Goal: Transaction & Acquisition: Purchase product/service

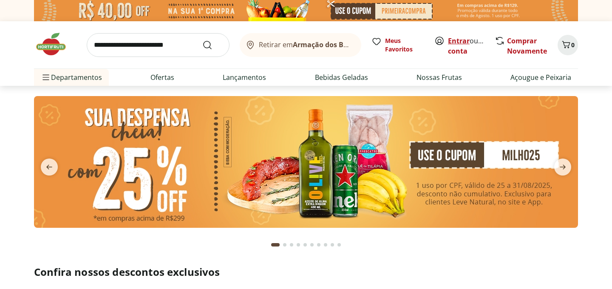
click at [459, 41] on link "Entrar" at bounding box center [459, 40] width 22 height 9
click at [146, 46] on input "search" at bounding box center [158, 45] width 143 height 24
type input "******"
click at [202, 40] on button "Submit Search" at bounding box center [212, 45] width 20 height 10
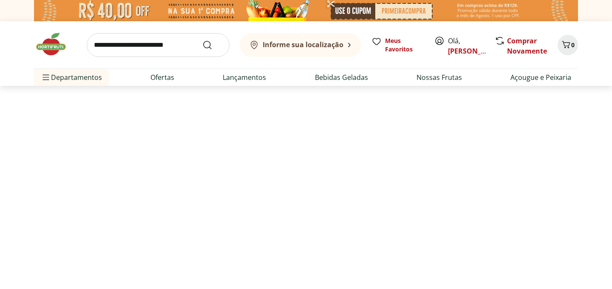
select select "**********"
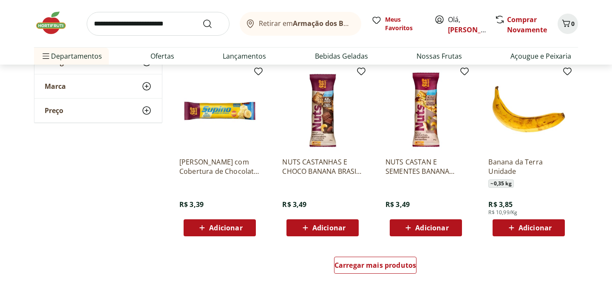
scroll to position [489, 0]
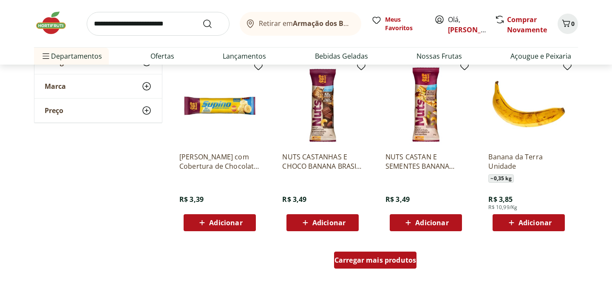
click at [352, 256] on span "Carregar mais produtos" at bounding box center [375, 259] width 82 height 7
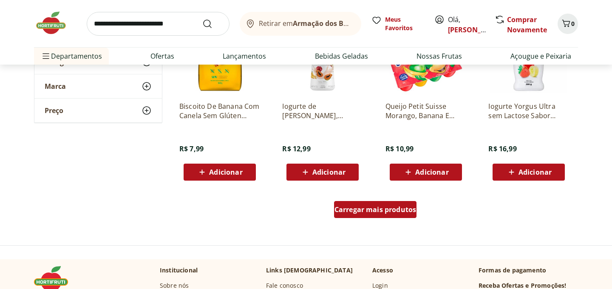
scroll to position [1093, 0]
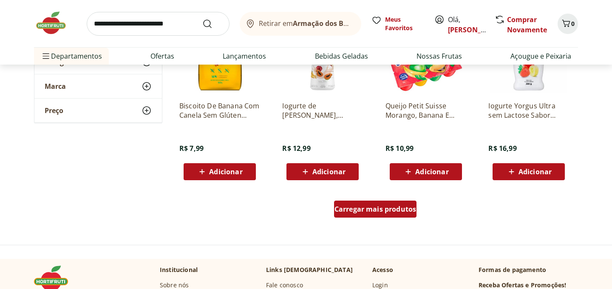
click at [378, 216] on div "Carregar mais produtos" at bounding box center [375, 208] width 83 height 17
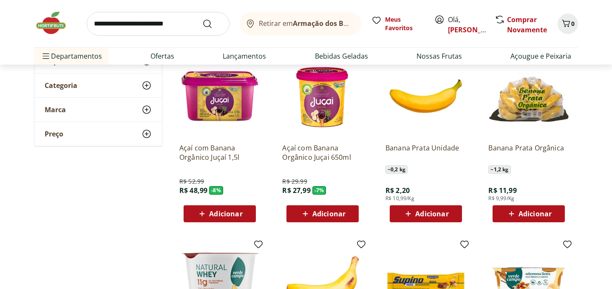
scroll to position [126, 0]
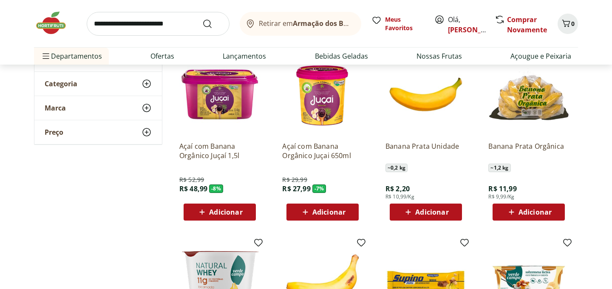
click at [528, 210] on span "Adicionar" at bounding box center [534, 212] width 33 height 7
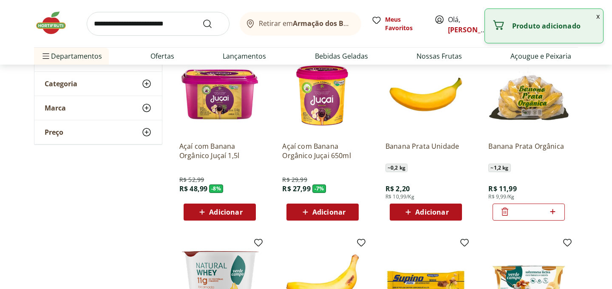
scroll to position [0, 0]
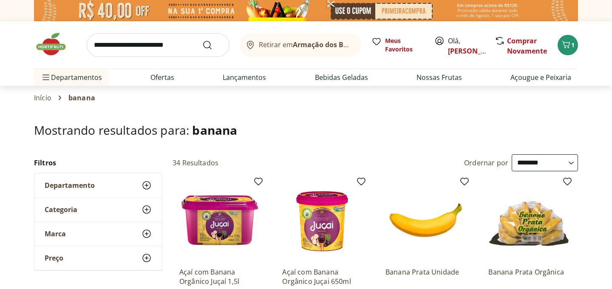
click at [130, 45] on input "search" at bounding box center [158, 45] width 143 height 24
type input "*****"
click at [202, 40] on button "Submit Search" at bounding box center [212, 45] width 20 height 10
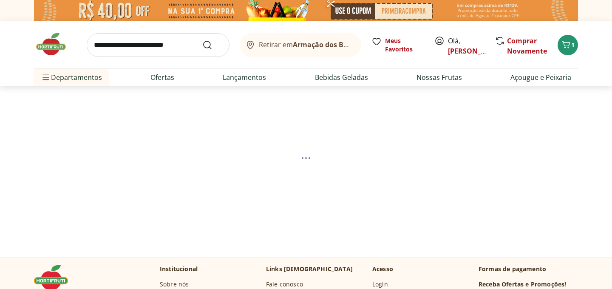
select select "**********"
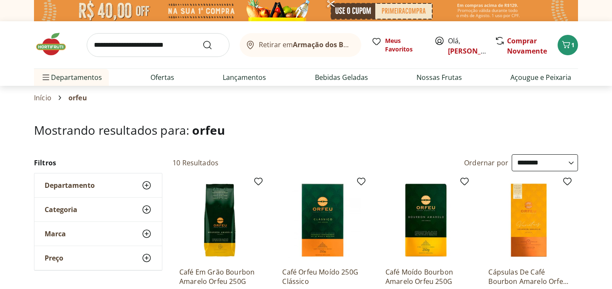
click at [150, 46] on input "search" at bounding box center [158, 45] width 143 height 24
type input "*******"
click at [202, 40] on button "Submit Search" at bounding box center [212, 45] width 20 height 10
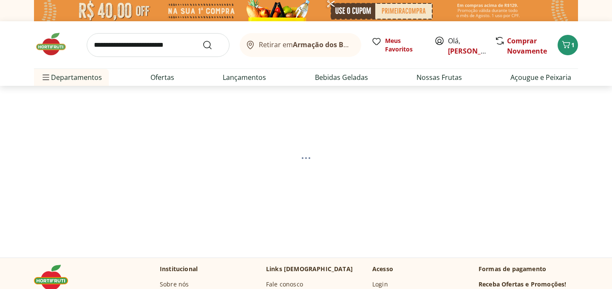
select select "**********"
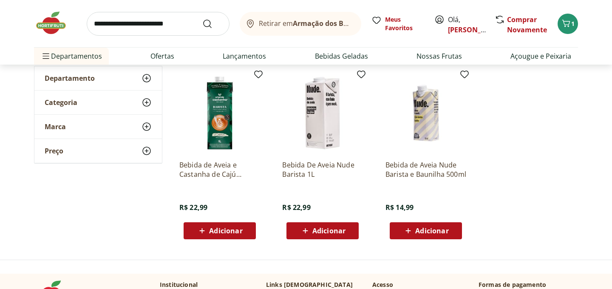
scroll to position [105, 0]
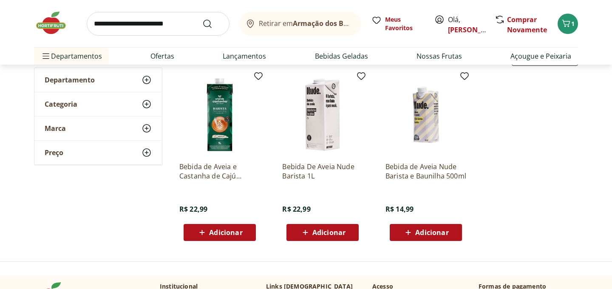
click at [218, 232] on span "Adicionar" at bounding box center [225, 232] width 33 height 7
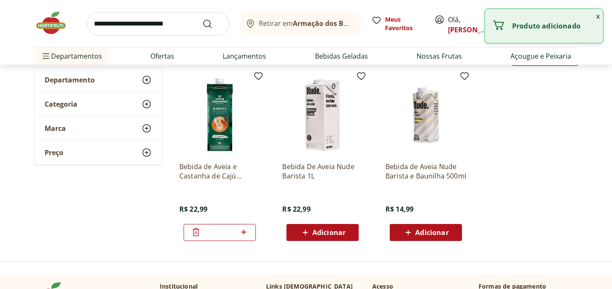
click at [245, 232] on icon at bounding box center [243, 232] width 11 height 10
type input "*"
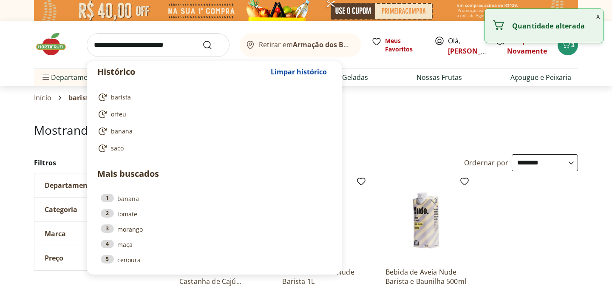
click at [155, 45] on input "search" at bounding box center [158, 45] width 143 height 24
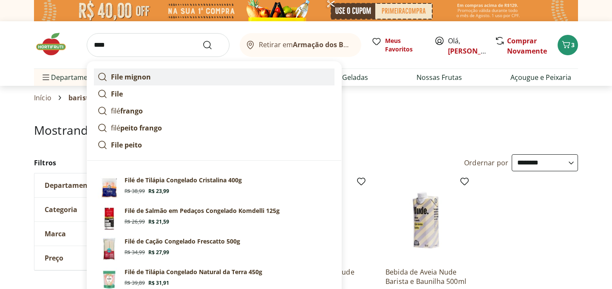
click at [151, 79] on link "File mignon" at bounding box center [214, 76] width 240 height 17
type input "**********"
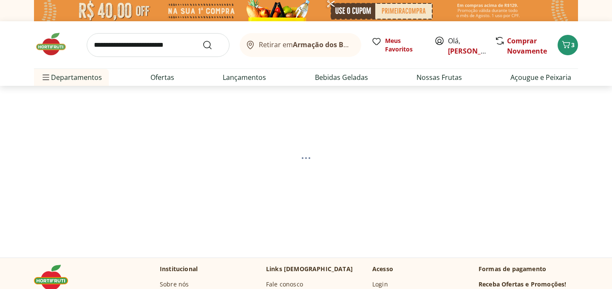
select select "**********"
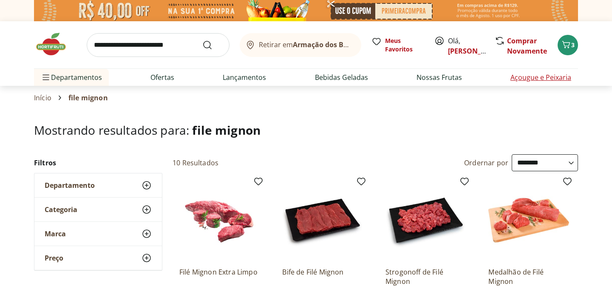
click at [516, 82] on link "Açougue e Peixaria" at bounding box center [540, 77] width 61 height 10
select select "**********"
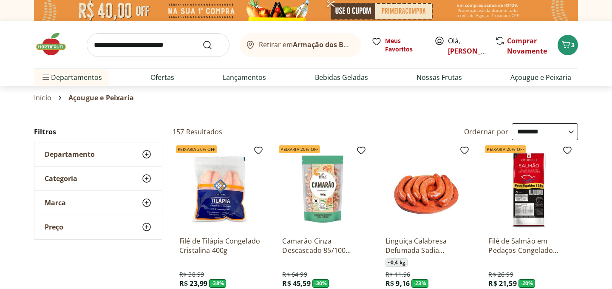
click at [143, 154] on use at bounding box center [146, 154] width 10 height 10
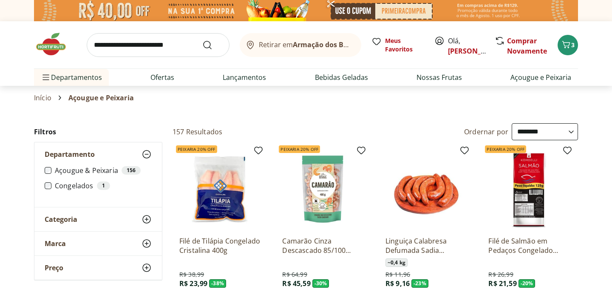
scroll to position [34, 0]
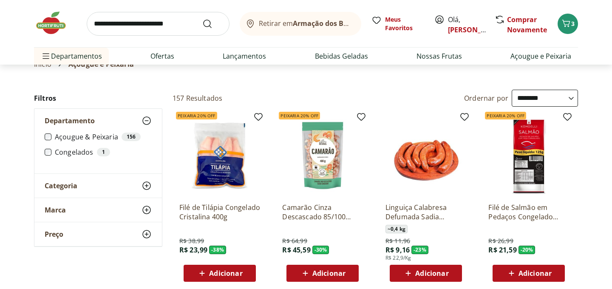
click at [147, 186] on icon at bounding box center [146, 185] width 10 height 10
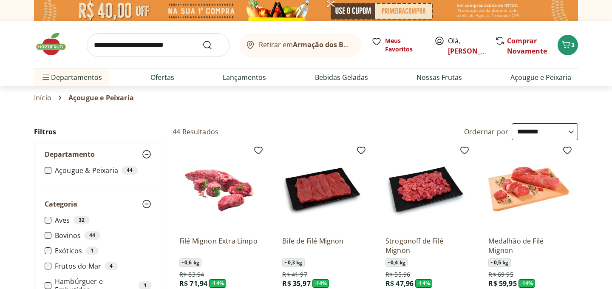
click at [329, 48] on b "Armação dos Búzios/RJ" at bounding box center [332, 44] width 78 height 9
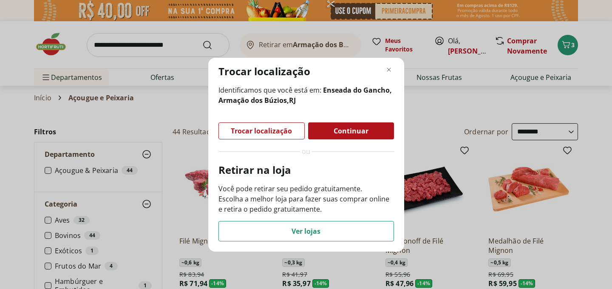
click at [276, 127] on span "Trocar localização" at bounding box center [261, 130] width 61 height 7
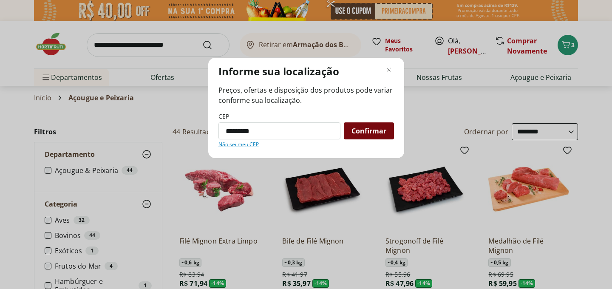
type input "*********"
click at [377, 134] on span "Confirmar" at bounding box center [368, 130] width 35 height 7
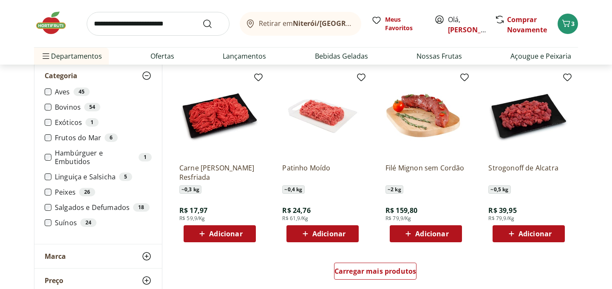
scroll to position [480, 0]
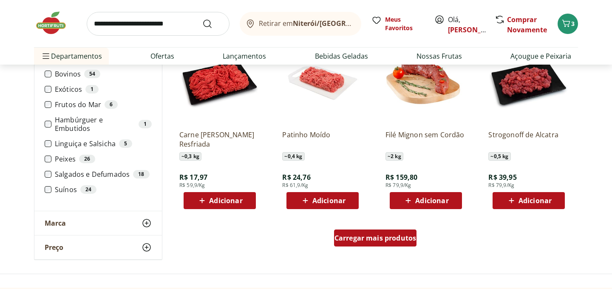
click at [349, 241] on span "Carregar mais produtos" at bounding box center [375, 237] width 82 height 7
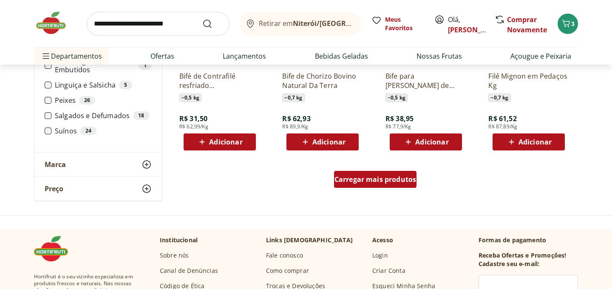
scroll to position [1096, 0]
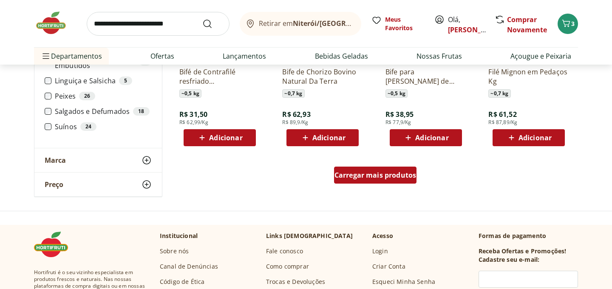
click at [375, 176] on span "Carregar mais produtos" at bounding box center [375, 175] width 82 height 7
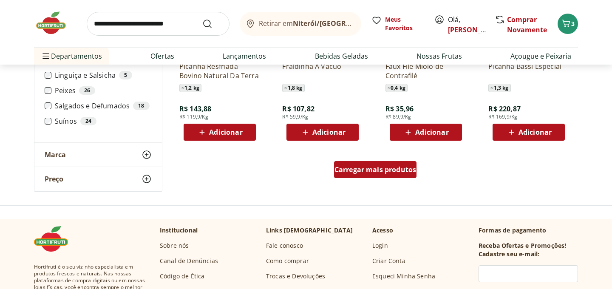
scroll to position [1657, 0]
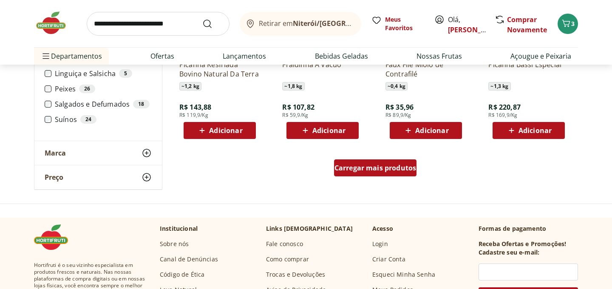
click at [378, 169] on span "Carregar mais produtos" at bounding box center [375, 167] width 82 height 7
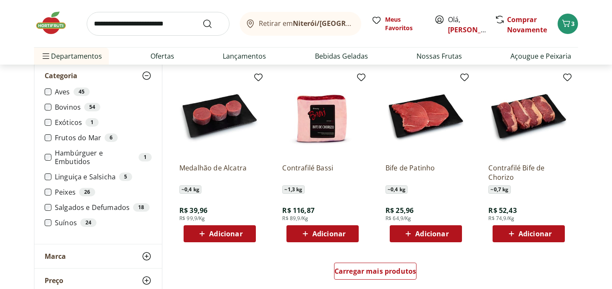
scroll to position [2110, 0]
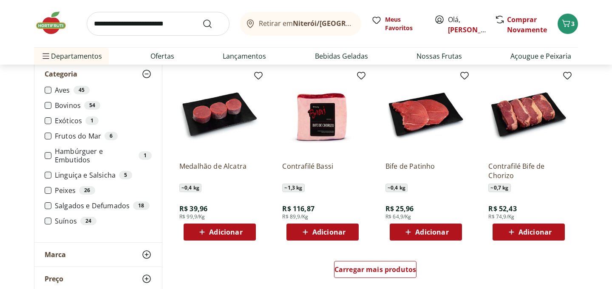
click at [228, 233] on span "Adicionar" at bounding box center [225, 231] width 33 height 7
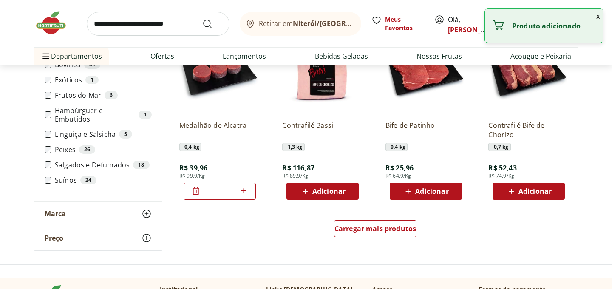
scroll to position [2171, 0]
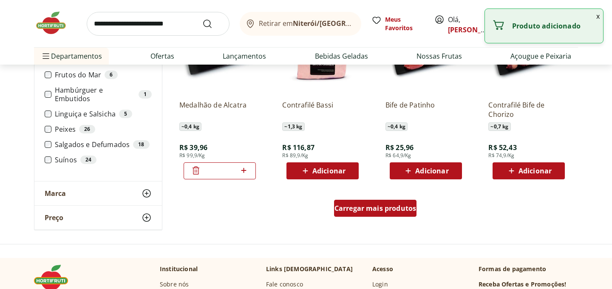
click at [373, 206] on span "Carregar mais produtos" at bounding box center [375, 208] width 82 height 7
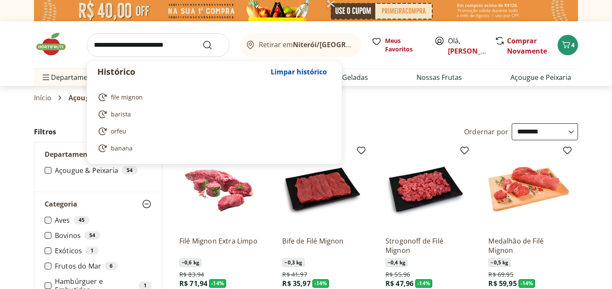
click at [146, 49] on input "search" at bounding box center [158, 45] width 143 height 24
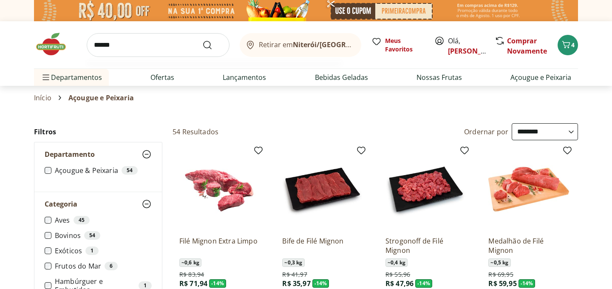
type input "******"
click at [202, 40] on button "Submit Search" at bounding box center [212, 45] width 20 height 10
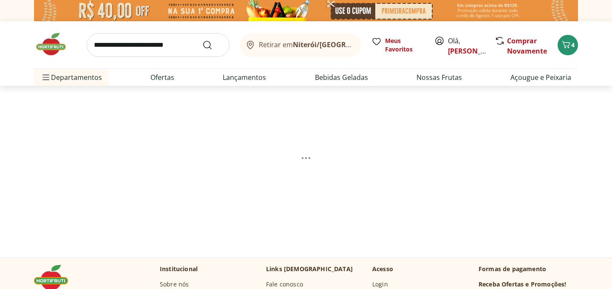
select select "**********"
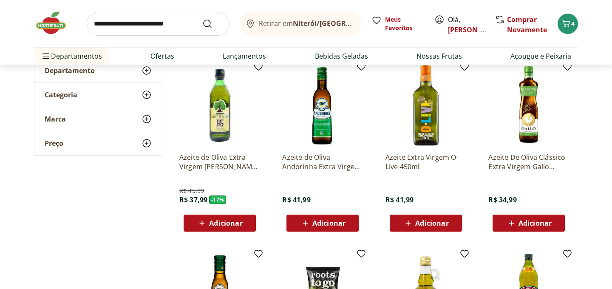
scroll to position [124, 0]
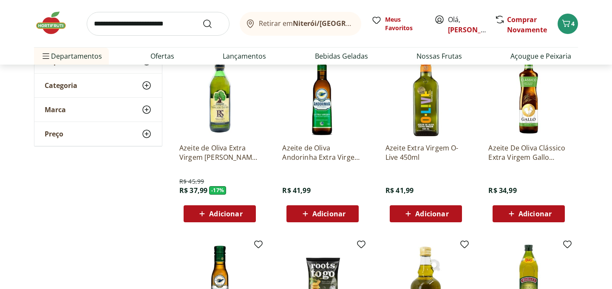
click at [537, 219] on div "Adicionar" at bounding box center [528, 213] width 59 height 15
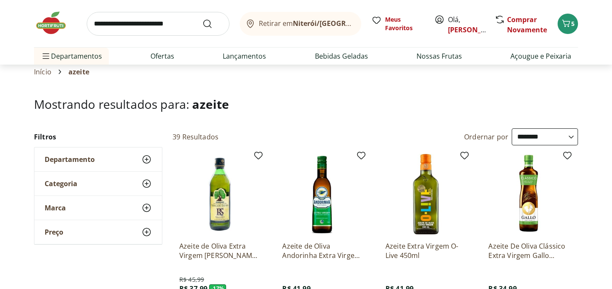
scroll to position [0, 0]
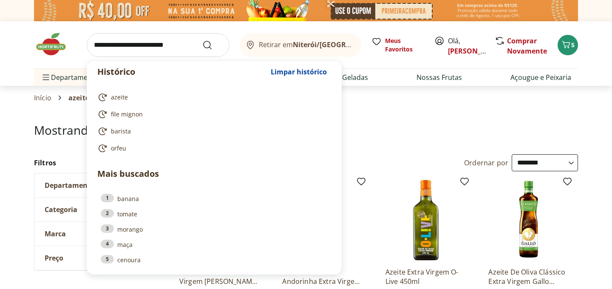
click at [168, 48] on input "search" at bounding box center [158, 45] width 143 height 24
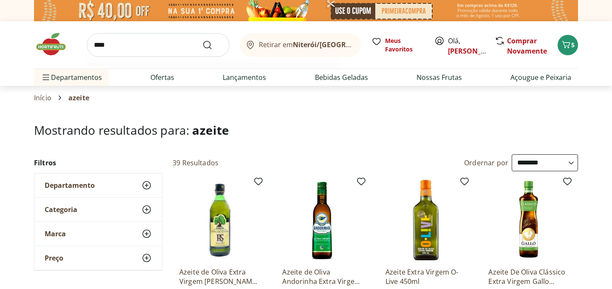
type input "****"
click at [202, 40] on button "Submit Search" at bounding box center [212, 45] width 20 height 10
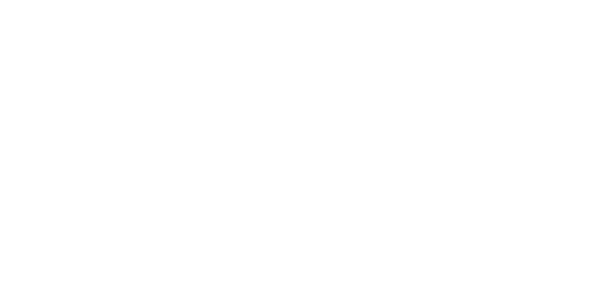
select select "**********"
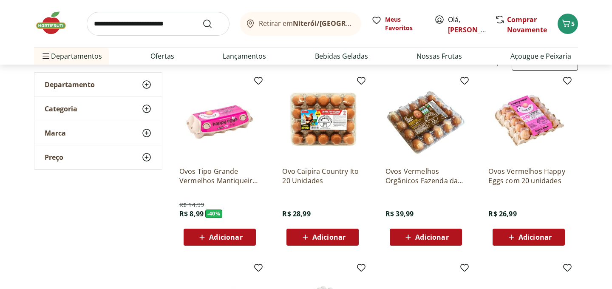
scroll to position [116, 0]
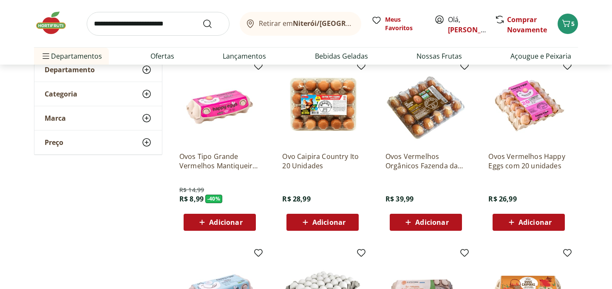
click at [215, 222] on span "Adicionar" at bounding box center [225, 222] width 33 height 7
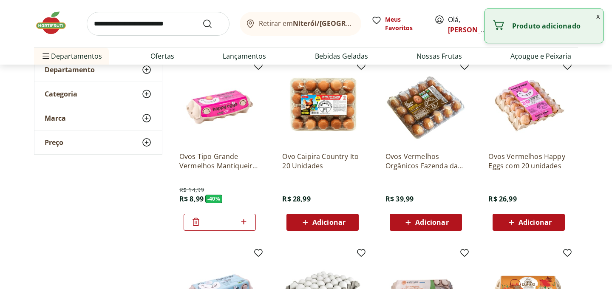
click at [245, 221] on icon at bounding box center [243, 222] width 11 height 10
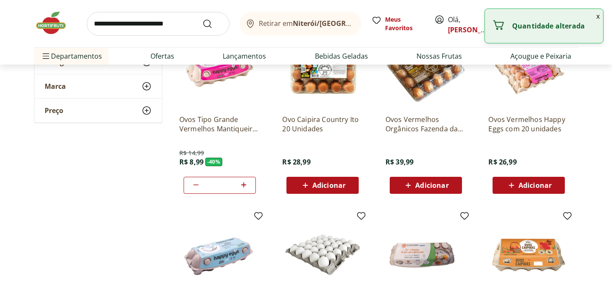
scroll to position [135, 0]
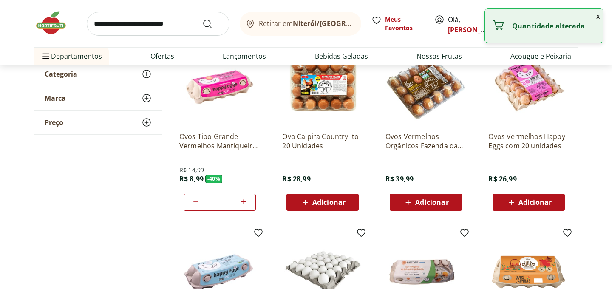
click at [246, 201] on icon at bounding box center [243, 202] width 11 height 10
type input "*"
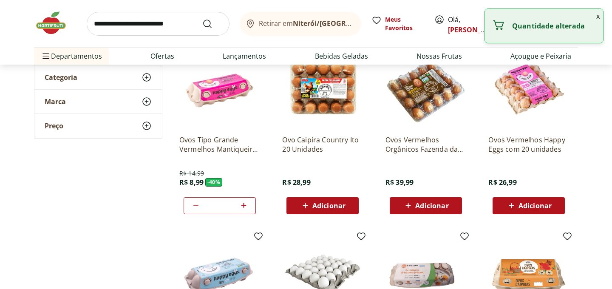
scroll to position [0, 0]
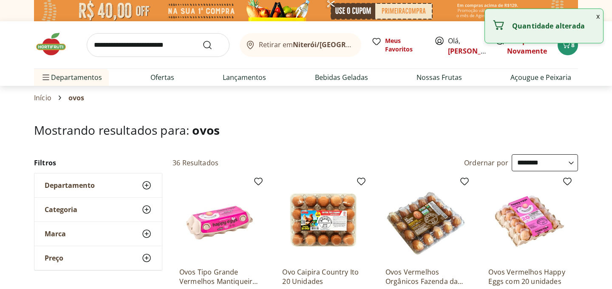
click at [173, 49] on input "search" at bounding box center [158, 45] width 143 height 24
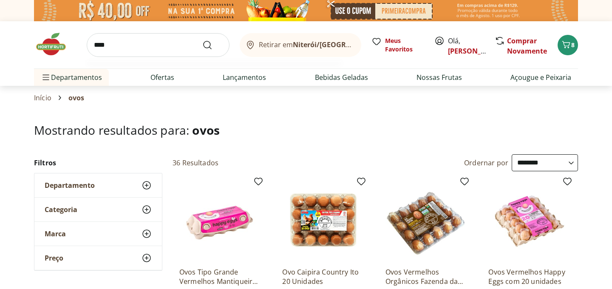
type input "****"
click at [202, 40] on button "Submit Search" at bounding box center [212, 45] width 20 height 10
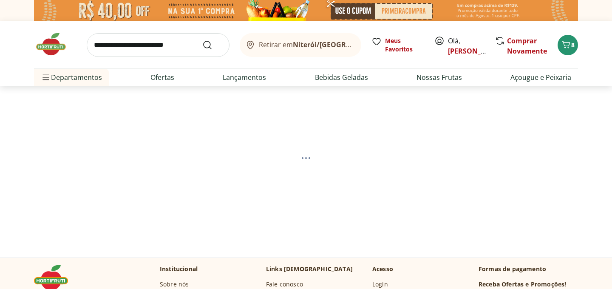
select select "**********"
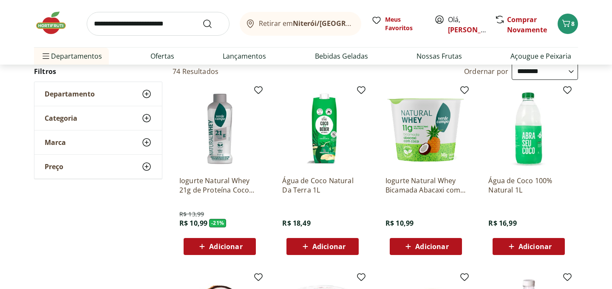
scroll to position [96, 0]
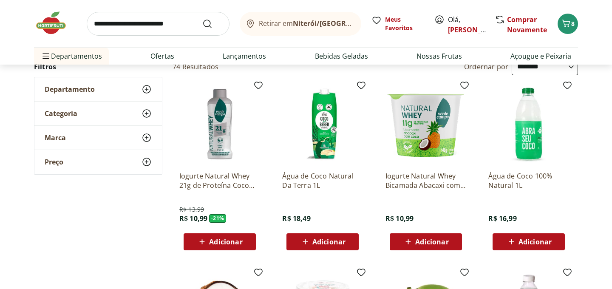
click at [515, 240] on icon at bounding box center [511, 242] width 11 height 10
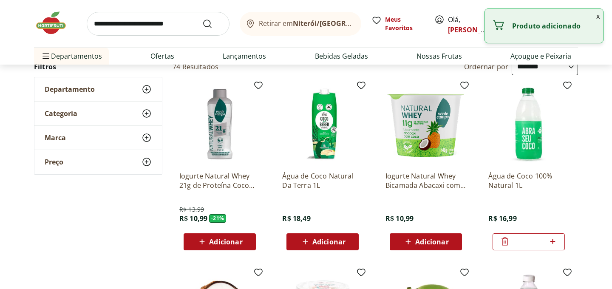
click at [553, 240] on icon at bounding box center [552, 241] width 5 height 5
type input "*"
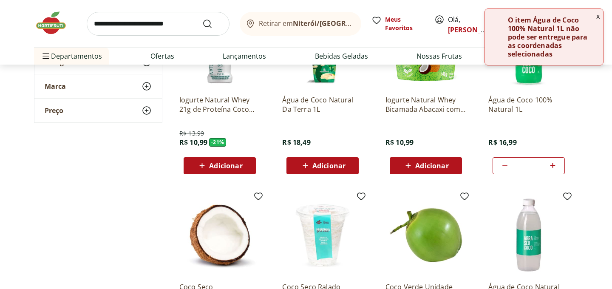
scroll to position [0, 0]
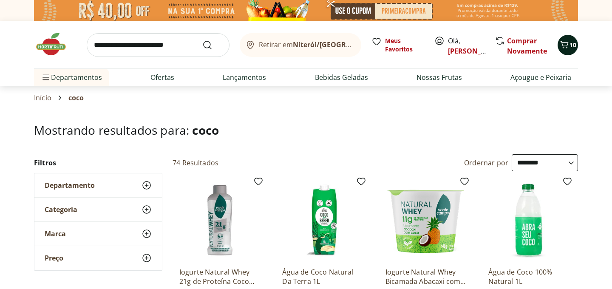
click at [566, 47] on icon "Carrinho" at bounding box center [564, 44] width 8 height 7
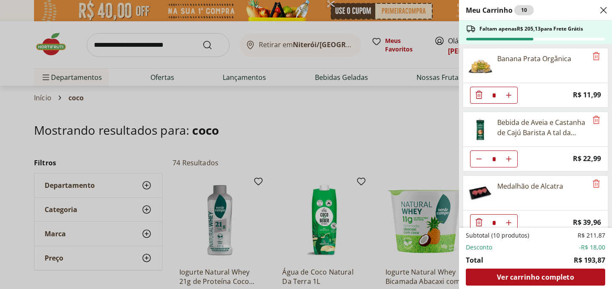
click at [604, 8] on icon "Close" at bounding box center [603, 10] width 10 height 10
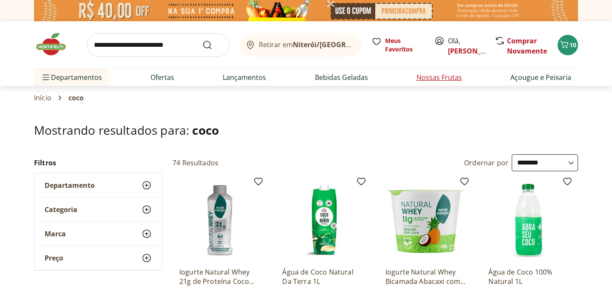
click at [455, 80] on link "Nossas Frutas" at bounding box center [438, 77] width 45 height 10
select select "**********"
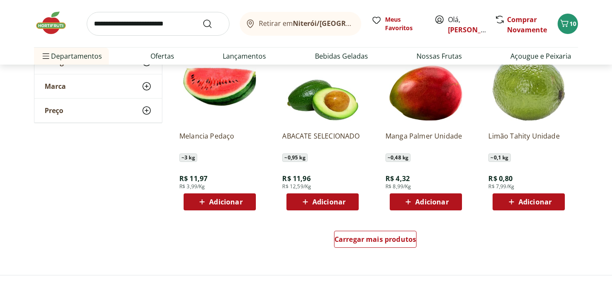
scroll to position [487, 0]
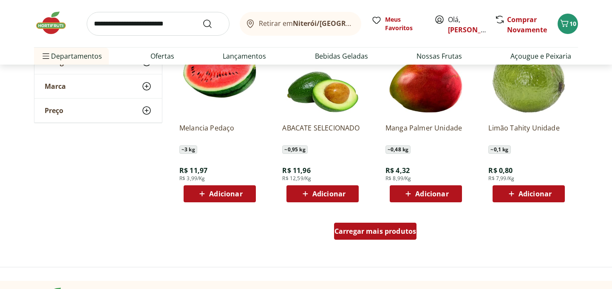
click at [353, 228] on span "Carregar mais produtos" at bounding box center [375, 231] width 82 height 7
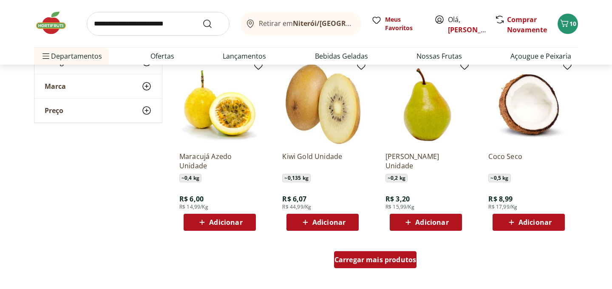
scroll to position [1015, 0]
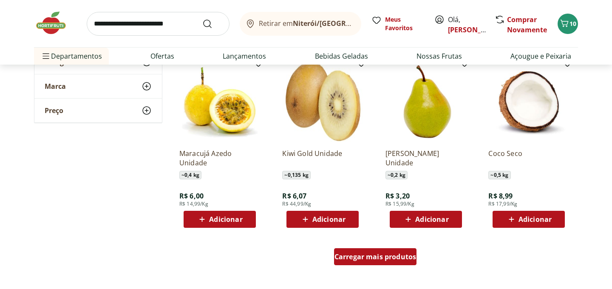
click at [352, 259] on span "Carregar mais produtos" at bounding box center [375, 256] width 82 height 7
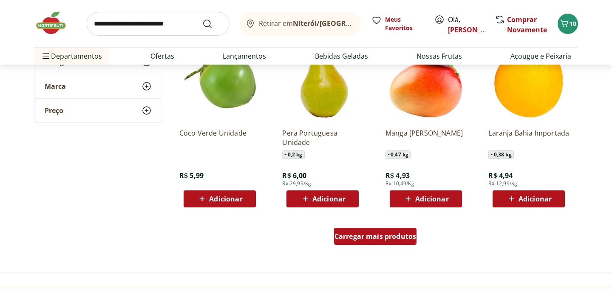
scroll to position [1592, 0]
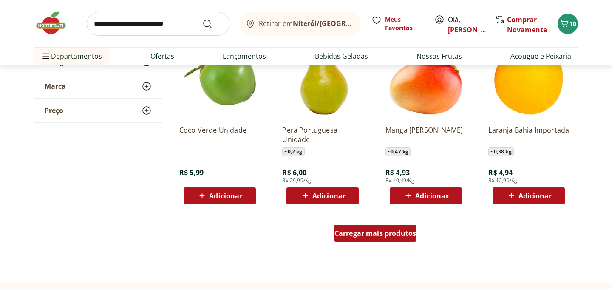
click at [364, 233] on span "Carregar mais produtos" at bounding box center [375, 233] width 82 height 7
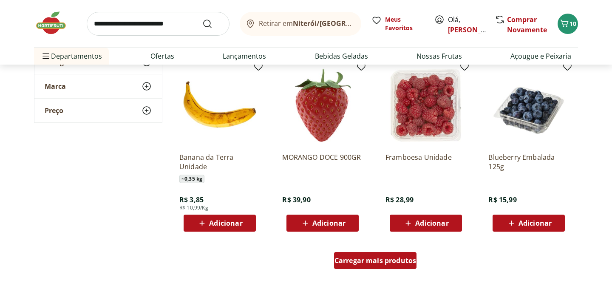
scroll to position [2132, 0]
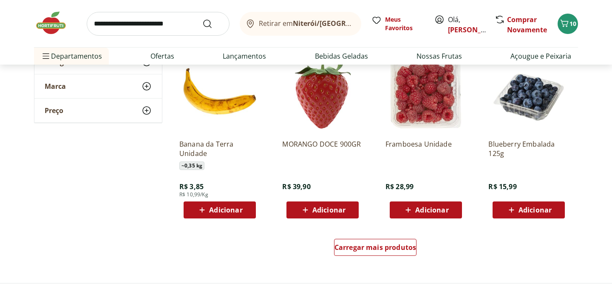
click at [535, 211] on span "Adicionar" at bounding box center [534, 209] width 33 height 7
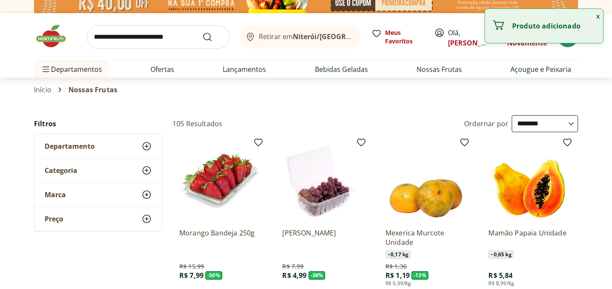
scroll to position [0, 0]
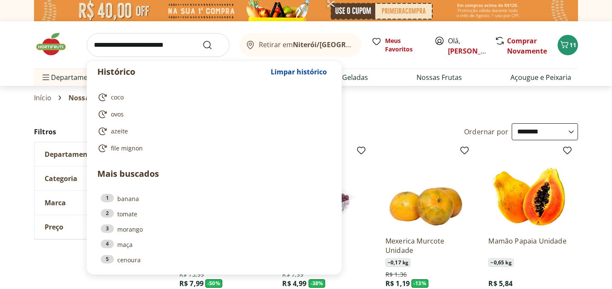
click at [165, 51] on input "search" at bounding box center [158, 45] width 143 height 24
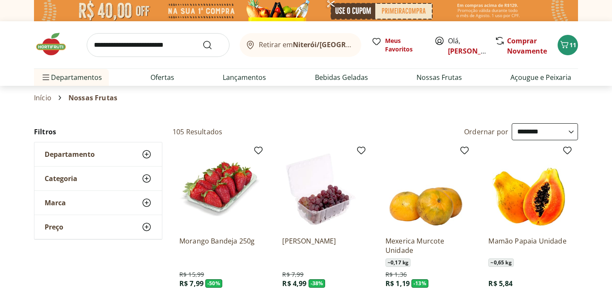
click at [572, 46] on span "11" at bounding box center [572, 45] width 7 height 8
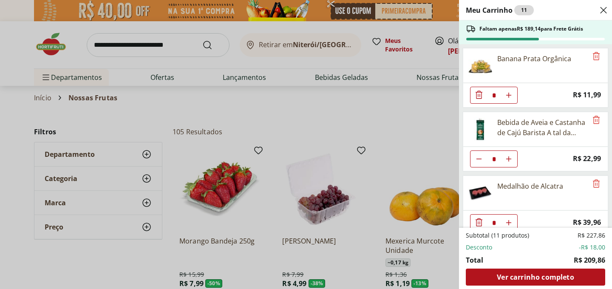
click at [604, 7] on icon "Close" at bounding box center [603, 10] width 10 height 10
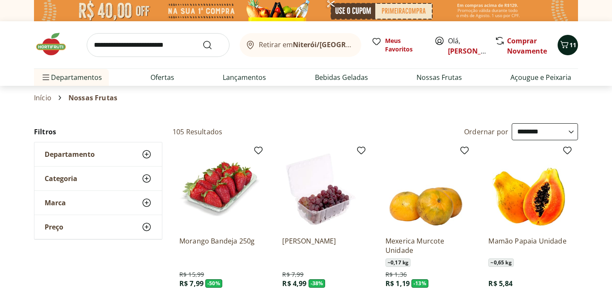
click at [570, 43] on span "11" at bounding box center [572, 45] width 7 height 8
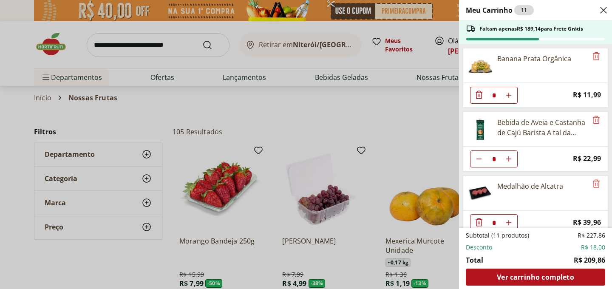
click at [181, 48] on div "Meu Carrinho 11 Faltam apenas R$ 189,14 para Frete Grátis Banana Prata Orgânica…" at bounding box center [306, 144] width 612 height 289
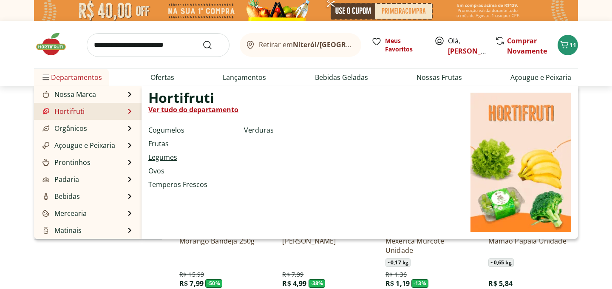
click at [164, 158] on link "Legumes" at bounding box center [162, 157] width 29 height 10
select select "**********"
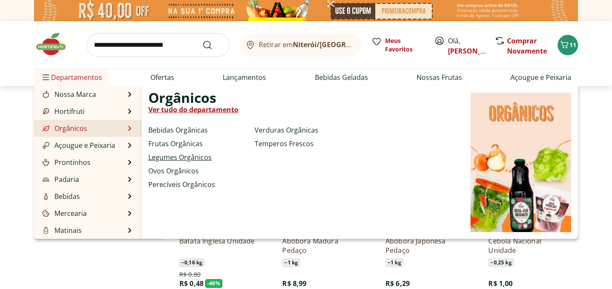
click at [180, 154] on link "Legumes Orgânicos" at bounding box center [179, 157] width 63 height 10
select select "**********"
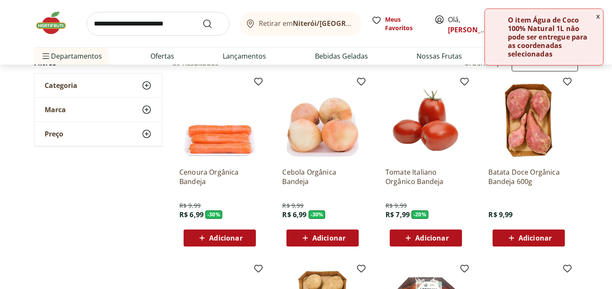
scroll to position [70, 0]
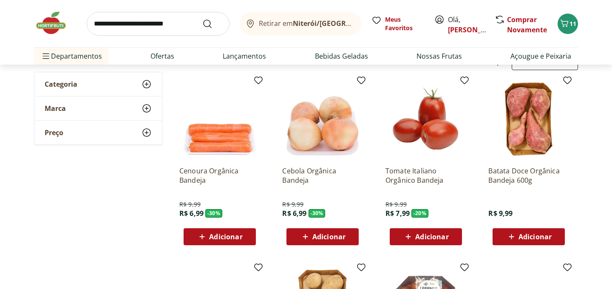
click at [512, 240] on icon at bounding box center [511, 236] width 11 height 10
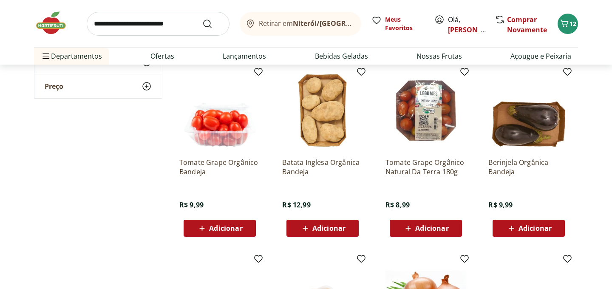
scroll to position [275, 0]
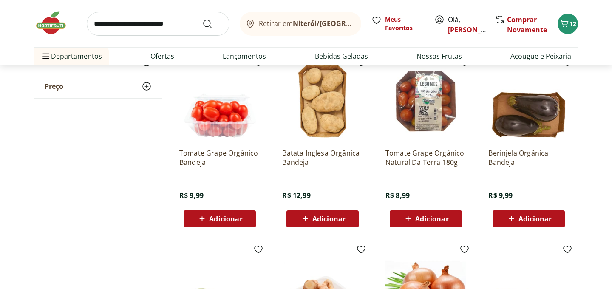
click at [337, 220] on span "Adicionar" at bounding box center [328, 218] width 33 height 7
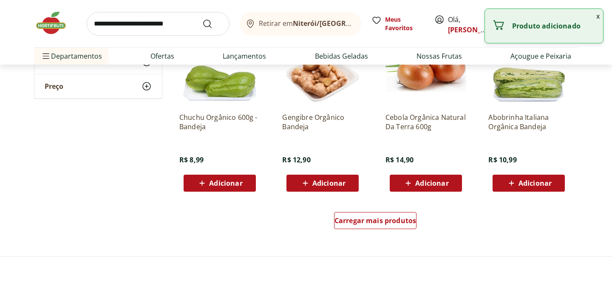
scroll to position [498, 0]
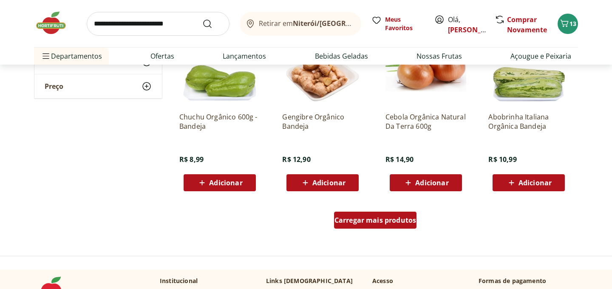
click at [353, 222] on span "Carregar mais produtos" at bounding box center [375, 220] width 82 height 7
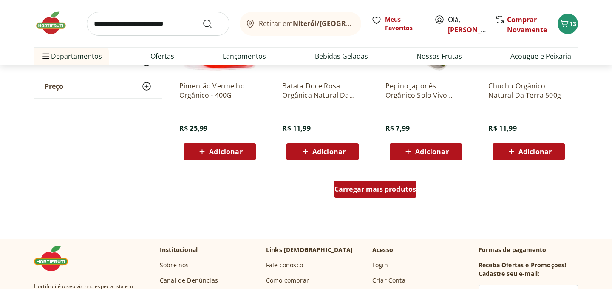
scroll to position [1091, 0]
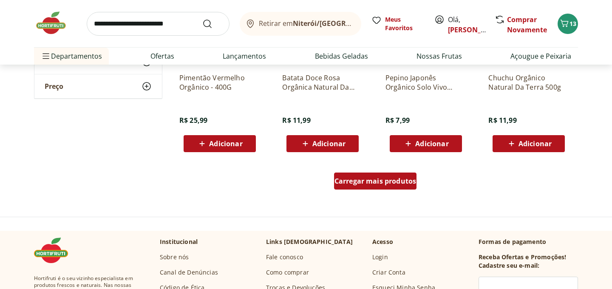
click at [369, 189] on div "Carregar mais produtos" at bounding box center [375, 180] width 83 height 17
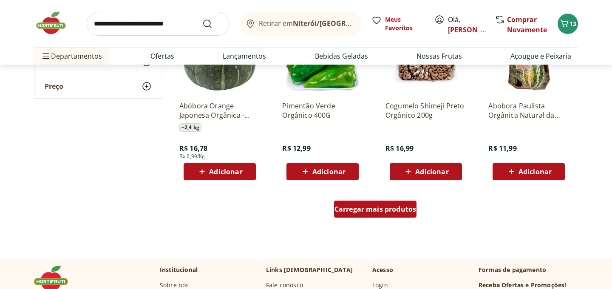
scroll to position [1639, 0]
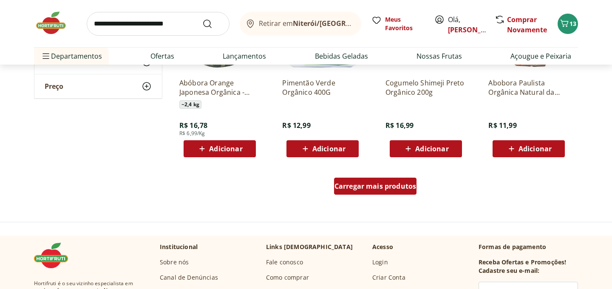
click at [369, 189] on span "Carregar mais produtos" at bounding box center [375, 186] width 82 height 7
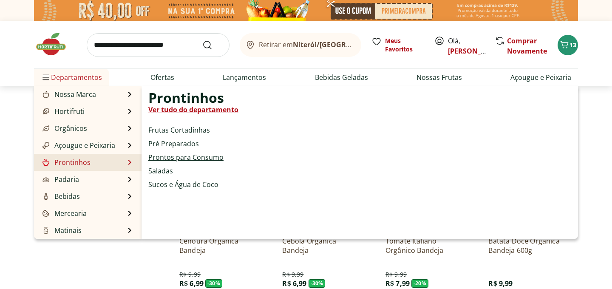
click at [182, 155] on link "Prontos para Consumo" at bounding box center [185, 157] width 75 height 10
select select "**********"
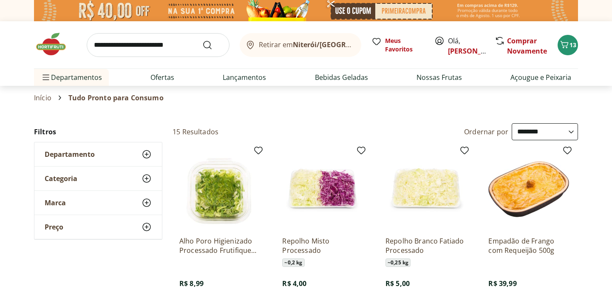
click at [146, 153] on icon at bounding box center [146, 154] width 10 height 10
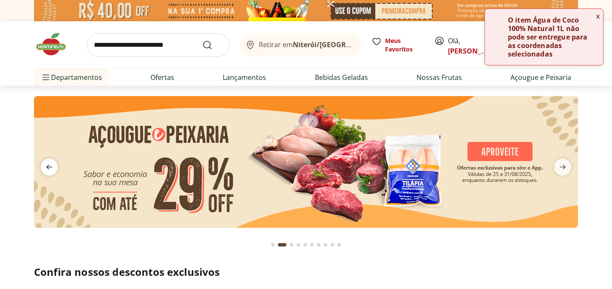
click at [54, 168] on icon "previous" at bounding box center [49, 167] width 10 height 10
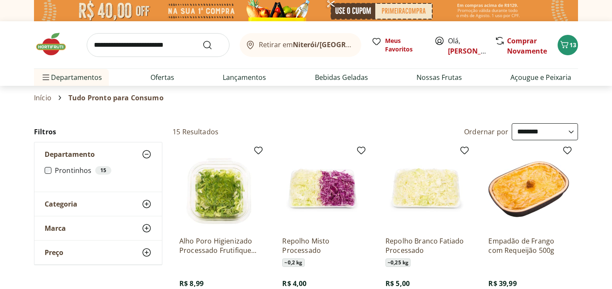
select select "**********"
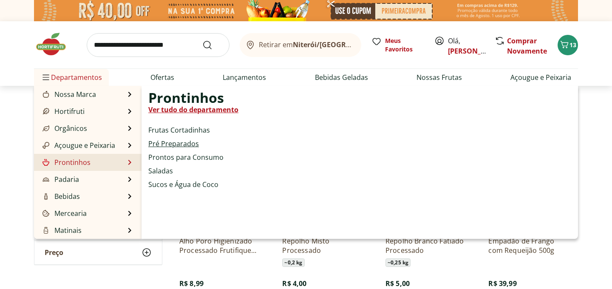
click at [170, 144] on link "Pré Preparados" at bounding box center [173, 143] width 51 height 10
select select "**********"
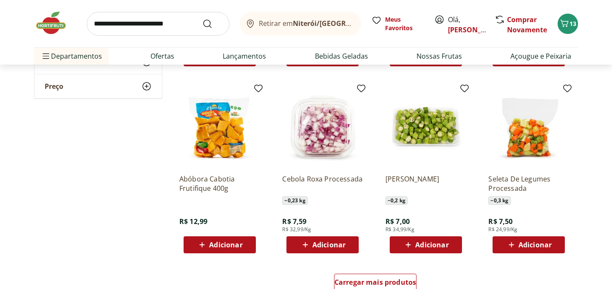
scroll to position [437, 0]
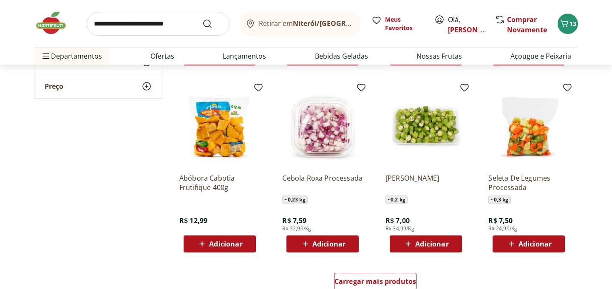
click at [236, 242] on span "Adicionar" at bounding box center [225, 243] width 33 height 7
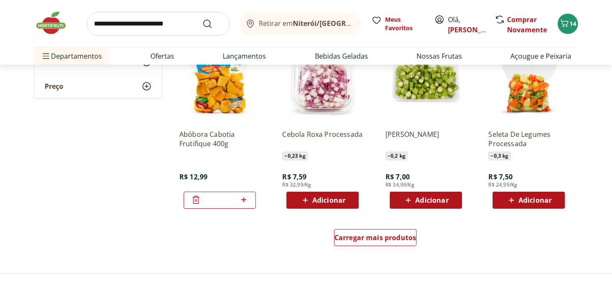
scroll to position [482, 0]
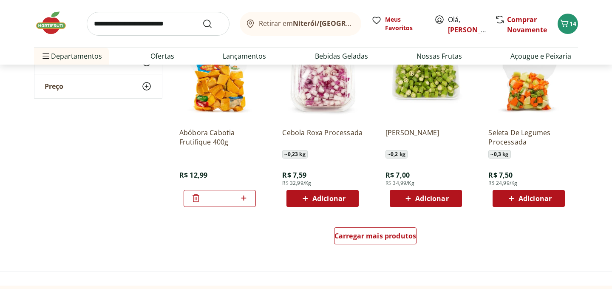
click at [434, 200] on span "Adicionar" at bounding box center [431, 198] width 33 height 7
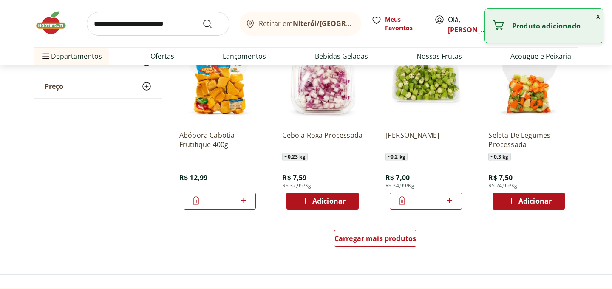
scroll to position [493, 0]
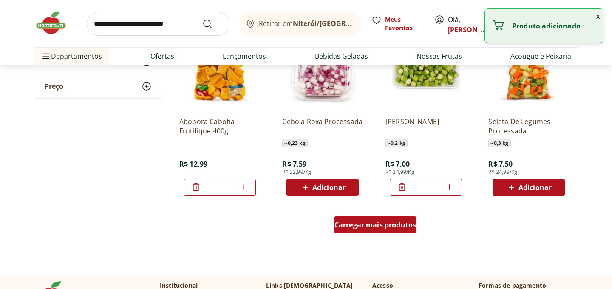
click at [398, 228] on span "Carregar mais produtos" at bounding box center [375, 224] width 82 height 7
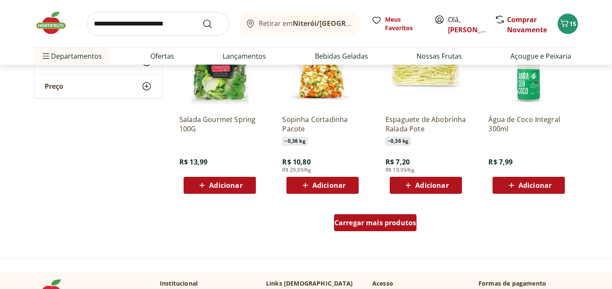
scroll to position [1056, 0]
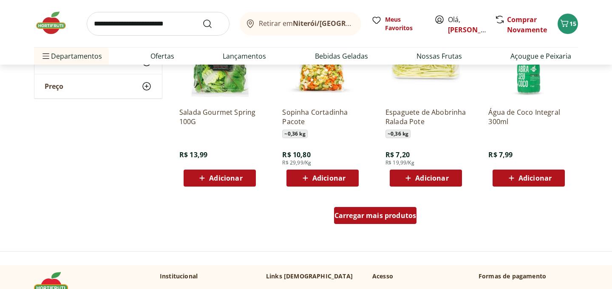
click at [395, 216] on span "Carregar mais produtos" at bounding box center [375, 215] width 82 height 7
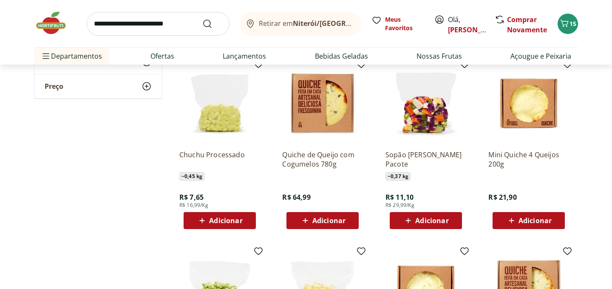
scroll to position [1381, 0]
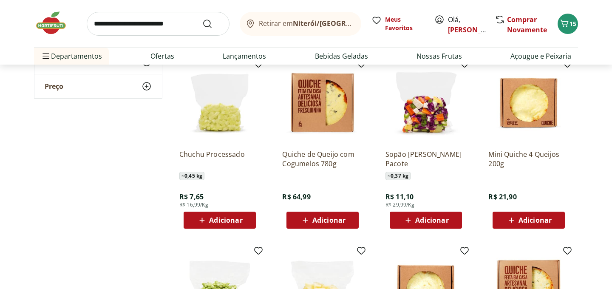
click at [240, 225] on span "Adicionar" at bounding box center [219, 220] width 45 height 10
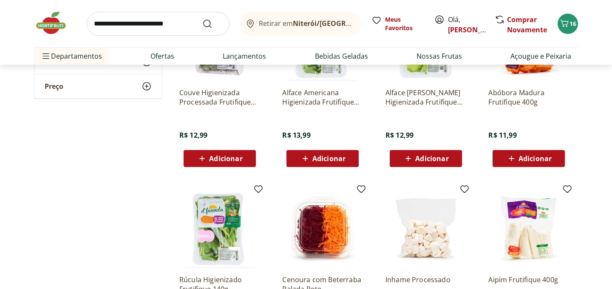
scroll to position [0, 0]
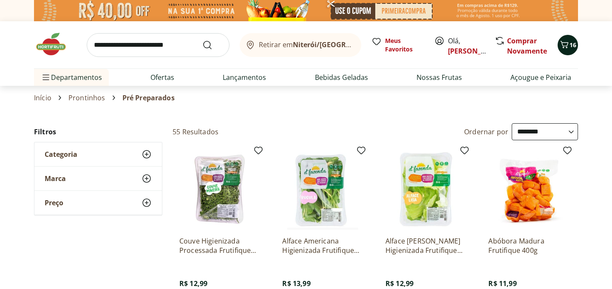
click at [564, 47] on icon "Carrinho" at bounding box center [564, 44] width 10 height 10
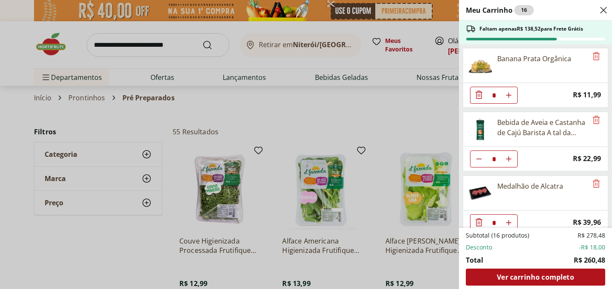
click at [335, 113] on div "Meu Carrinho 16 Faltam apenas R$ 138,52 para Frete Grátis Banana Prata Orgânica…" at bounding box center [306, 144] width 612 height 289
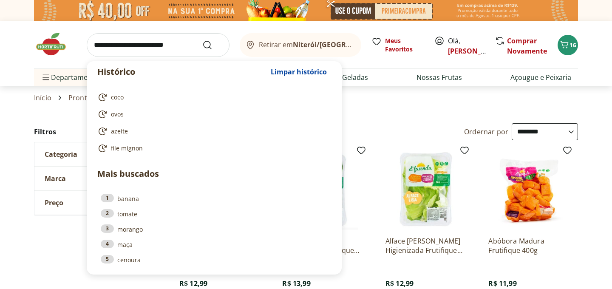
click at [173, 50] on input "search" at bounding box center [158, 45] width 143 height 24
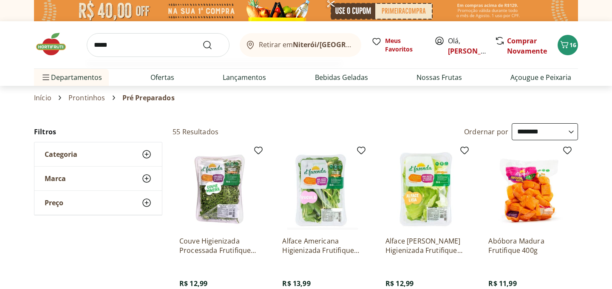
type input "*****"
click at [202, 40] on button "Submit Search" at bounding box center [212, 45] width 20 height 10
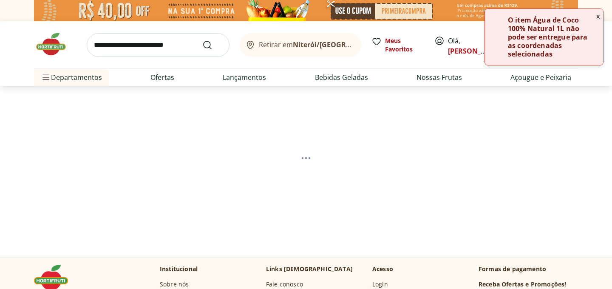
select select "**********"
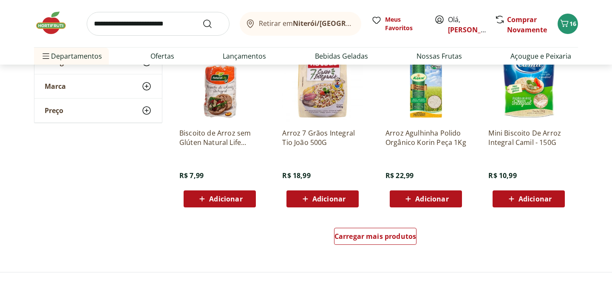
scroll to position [514, 0]
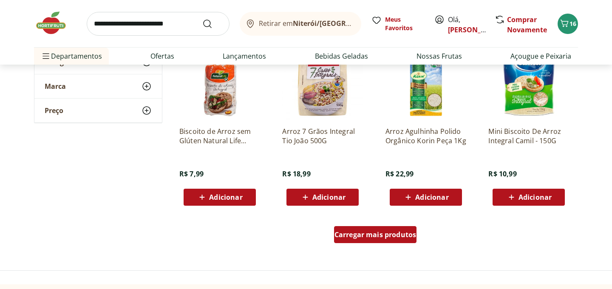
click at [348, 240] on div "Carregar mais produtos" at bounding box center [375, 234] width 83 height 17
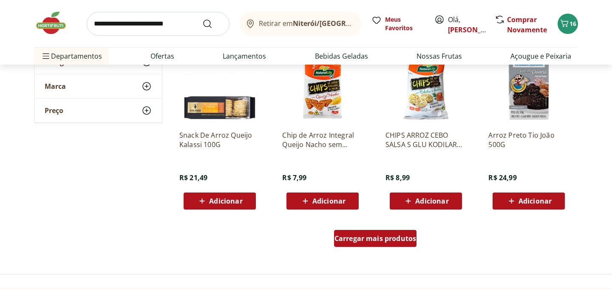
scroll to position [1064, 0]
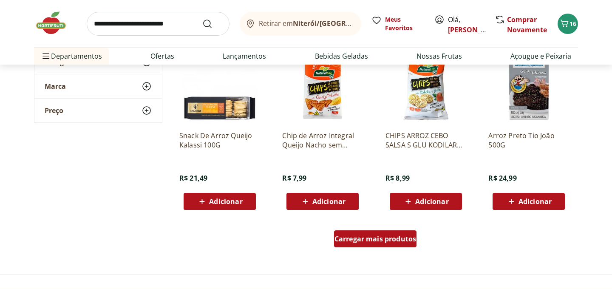
click at [352, 242] on span "Carregar mais produtos" at bounding box center [375, 238] width 82 height 7
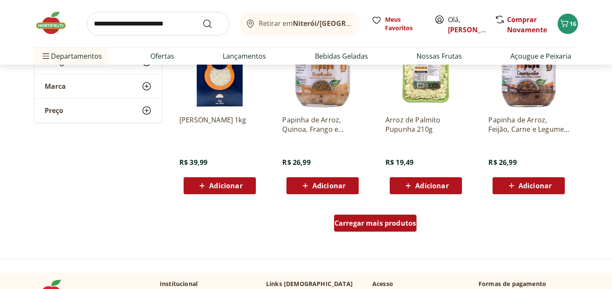
scroll to position [1649, 0]
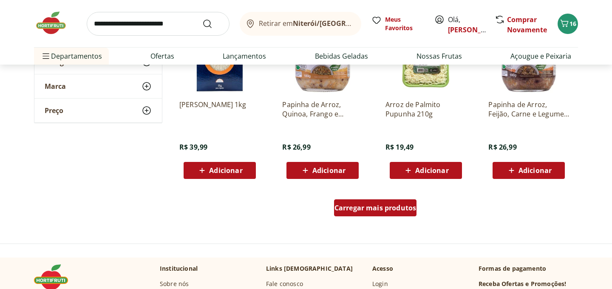
click at [365, 207] on span "Carregar mais produtos" at bounding box center [375, 207] width 82 height 7
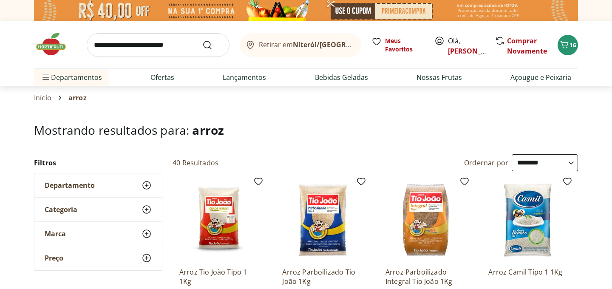
click at [155, 48] on input "search" at bounding box center [158, 45] width 143 height 24
type input "*********"
click at [202, 40] on button "Submit Search" at bounding box center [212, 45] width 20 height 10
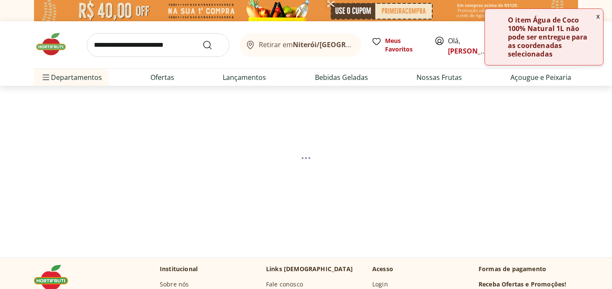
select select "**********"
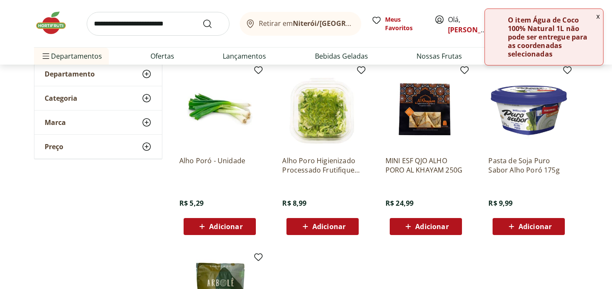
scroll to position [112, 0]
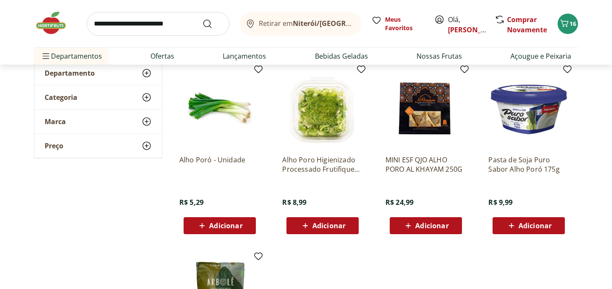
click at [237, 225] on span "Adicionar" at bounding box center [225, 225] width 33 height 7
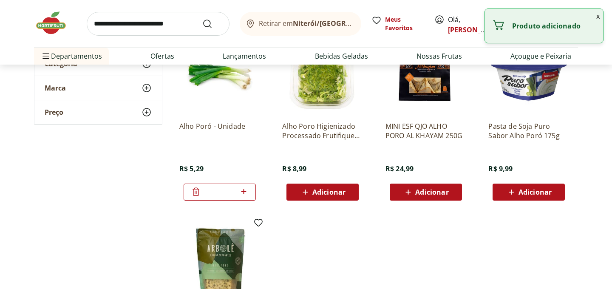
scroll to position [0, 0]
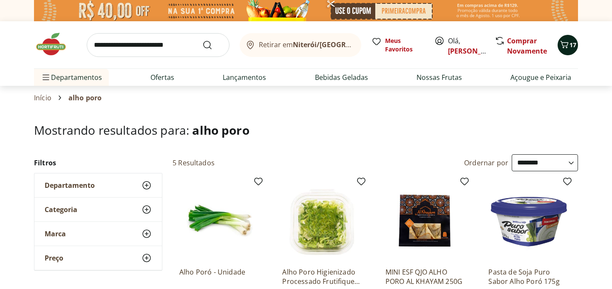
click at [565, 50] on span "Carrinho" at bounding box center [564, 44] width 10 height 11
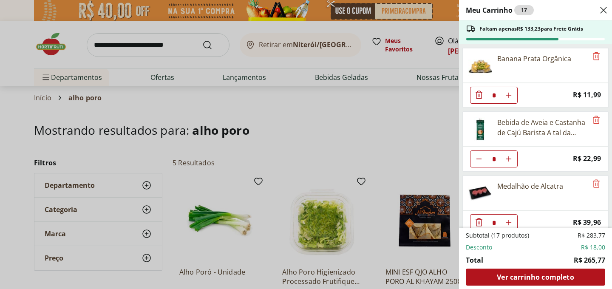
click at [364, 120] on div "Meu Carrinho 17 Faltam apenas R$ 133,23 para Frete Grátis Banana Prata Orgânica…" at bounding box center [306, 144] width 612 height 289
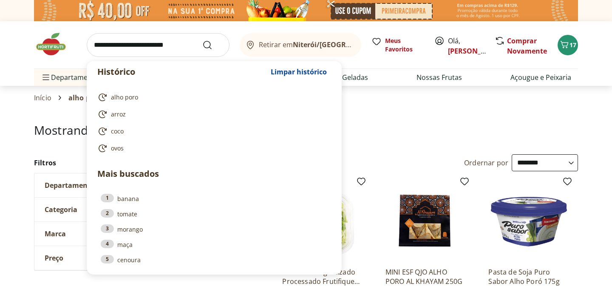
click at [195, 45] on input "search" at bounding box center [158, 45] width 143 height 24
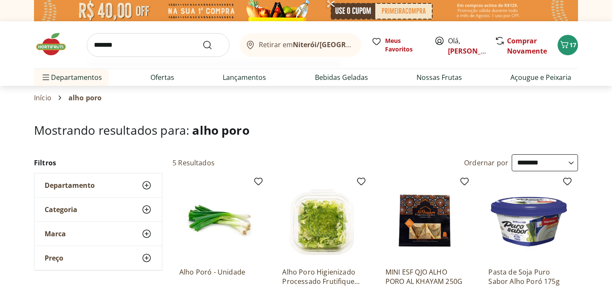
type input "*******"
click at [202, 40] on button "Submit Search" at bounding box center [212, 45] width 20 height 10
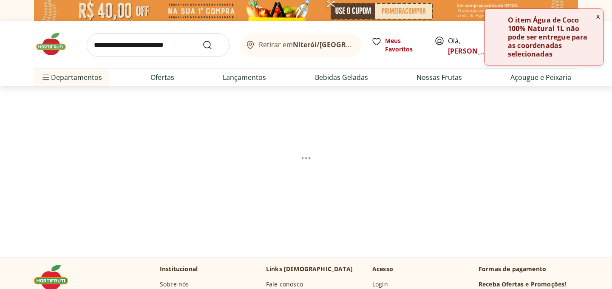
select select "**********"
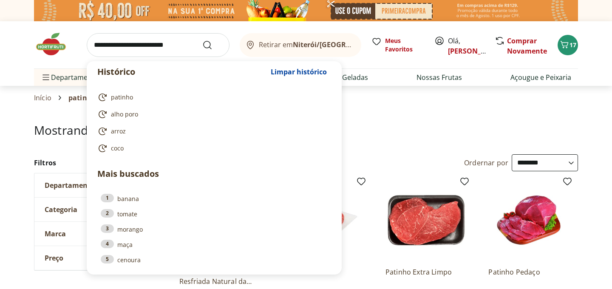
click at [155, 49] on input "search" at bounding box center [158, 45] width 143 height 24
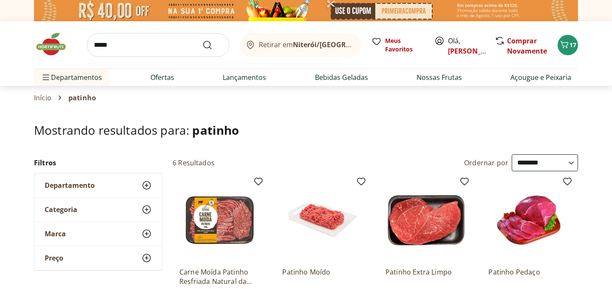
type input "*****"
click at [202, 40] on button "Submit Search" at bounding box center [212, 45] width 20 height 10
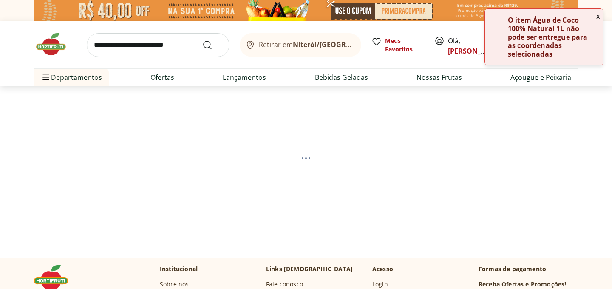
select select "**********"
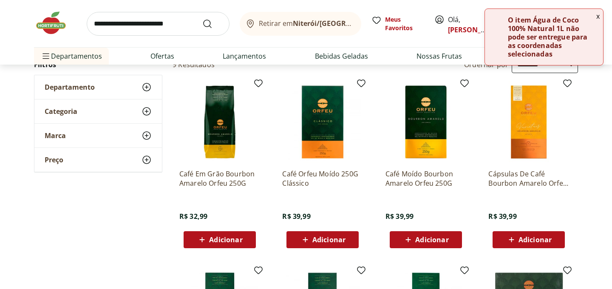
scroll to position [100, 0]
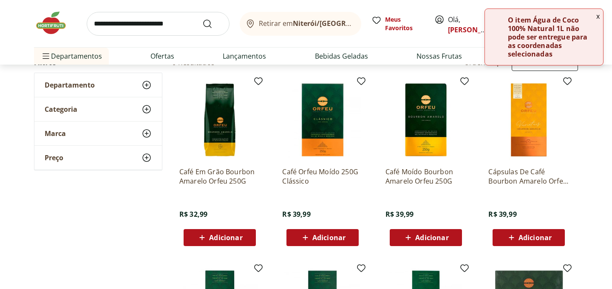
click at [521, 236] on span "Adicionar" at bounding box center [534, 237] width 33 height 7
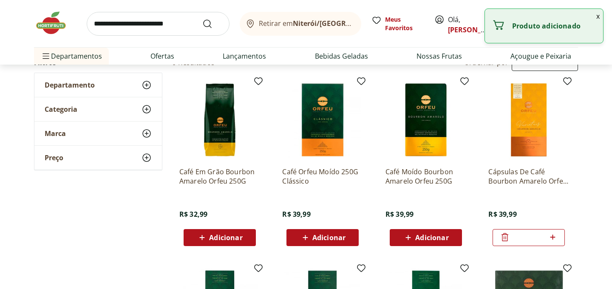
scroll to position [0, 0]
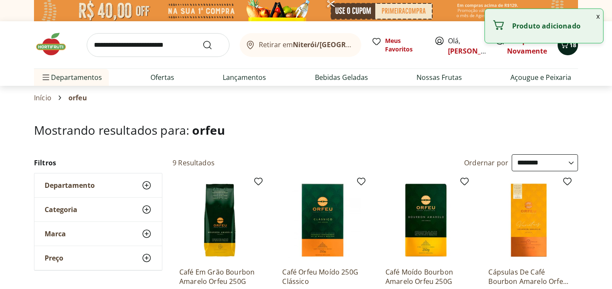
click at [571, 49] on button "18" at bounding box center [567, 45] width 20 height 20
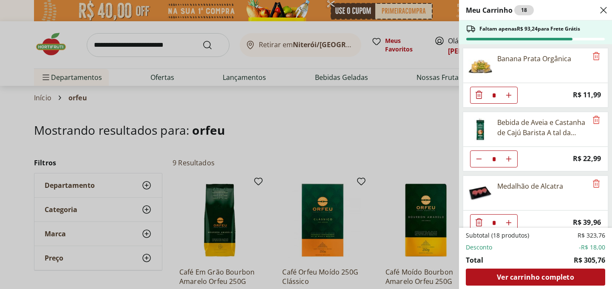
click at [320, 131] on div "Meu Carrinho 18 Faltam apenas R$ 93,24 para Frete Grátis Banana Prata Orgânica …" at bounding box center [306, 144] width 612 height 289
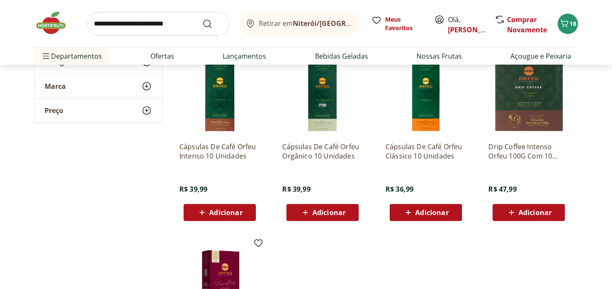
scroll to position [309, 0]
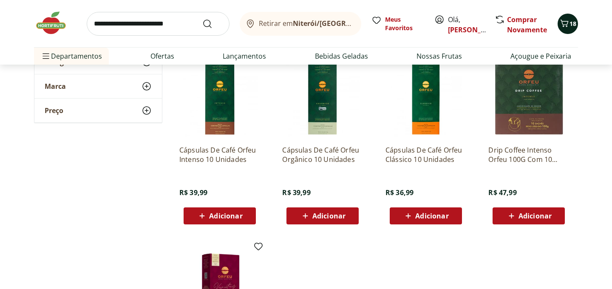
click at [575, 24] on span "18" at bounding box center [572, 24] width 7 height 8
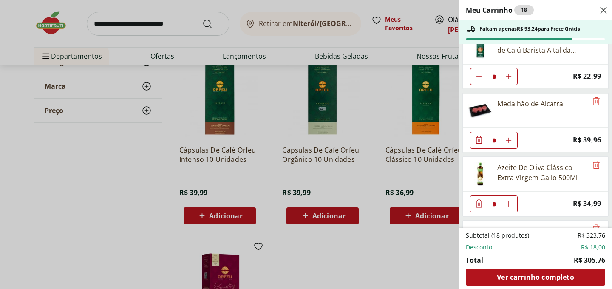
scroll to position [82, 0]
click at [510, 17] on icon "Aumentar Quantidade" at bounding box center [508, 13] width 7 height 7
type input "*"
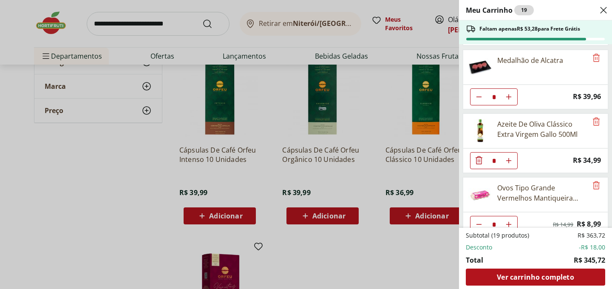
scroll to position [0, 0]
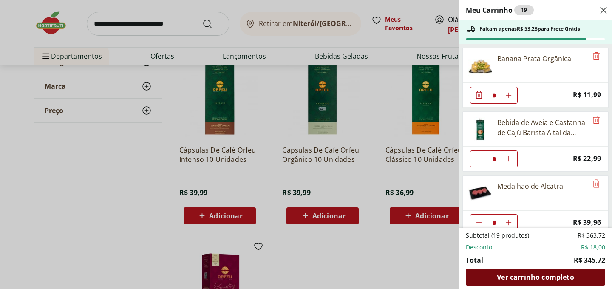
click at [535, 278] on span "Ver carrinho completo" at bounding box center [534, 276] width 77 height 7
